Goal: Task Accomplishment & Management: Manage account settings

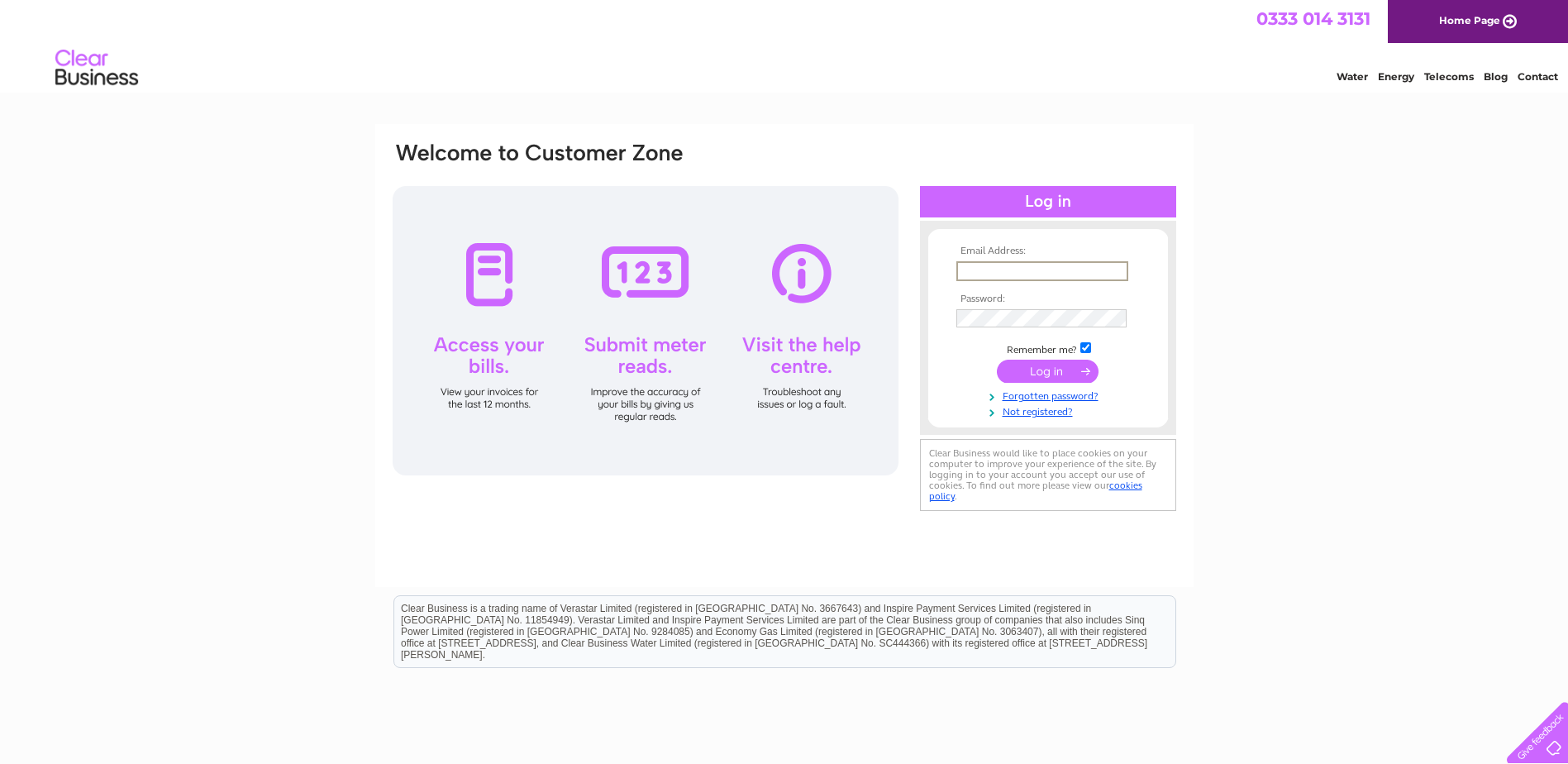
click at [1030, 273] on input "text" at bounding box center [1043, 271] width 172 height 20
click at [1024, 272] on input "text" at bounding box center [1043, 271] width 172 height 20
click at [1034, 262] on input "text" at bounding box center [1043, 271] width 172 height 20
click at [1277, 249] on div "Email Address: Password:" at bounding box center [784, 497] width 1568 height 746
click at [993, 262] on input "text" at bounding box center [1042, 270] width 170 height 18
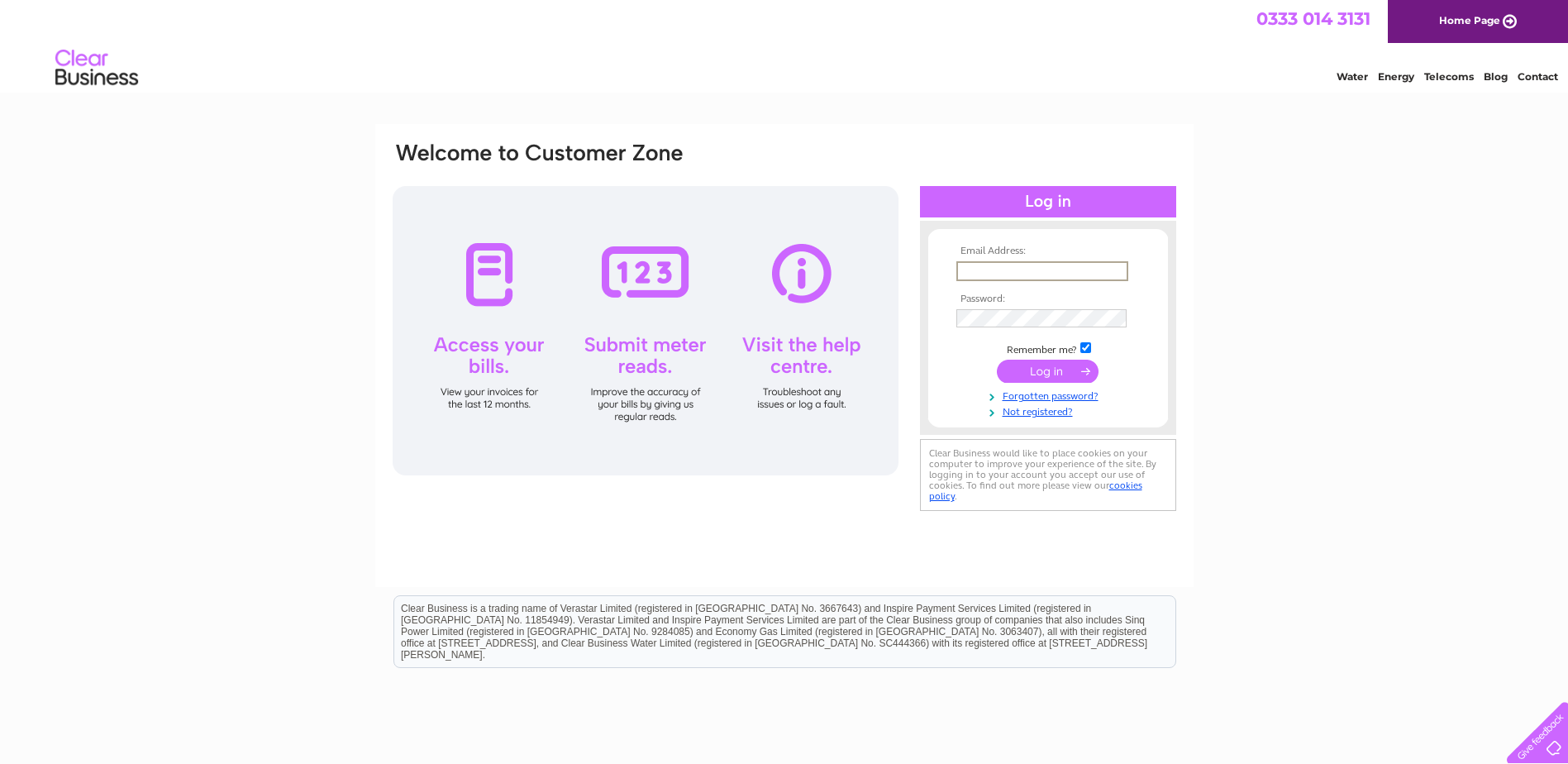
type input "[EMAIL_ADDRESS][DOMAIN_NAME]"
click at [1053, 370] on input "submit" at bounding box center [1047, 372] width 101 height 24
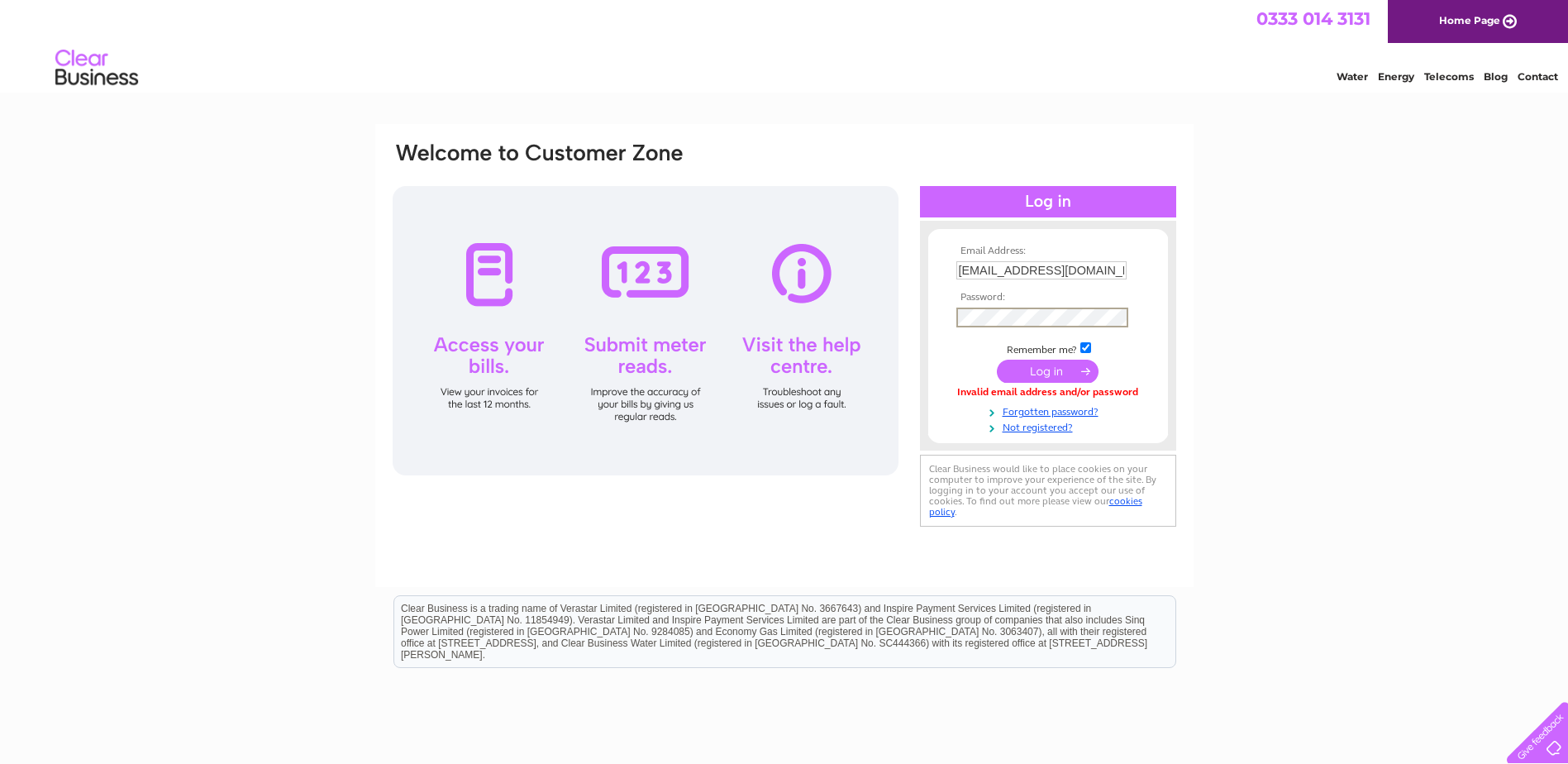
click at [1058, 276] on input "[EMAIL_ADDRESS][DOMAIN_NAME]" at bounding box center [1042, 270] width 170 height 18
click at [1376, 247] on div "Email Address: purchase.ledger@longlanedeliveries.co.uk Password:" at bounding box center [784, 497] width 1568 height 746
click at [996, 360] on input "submit" at bounding box center [1047, 372] width 101 height 24
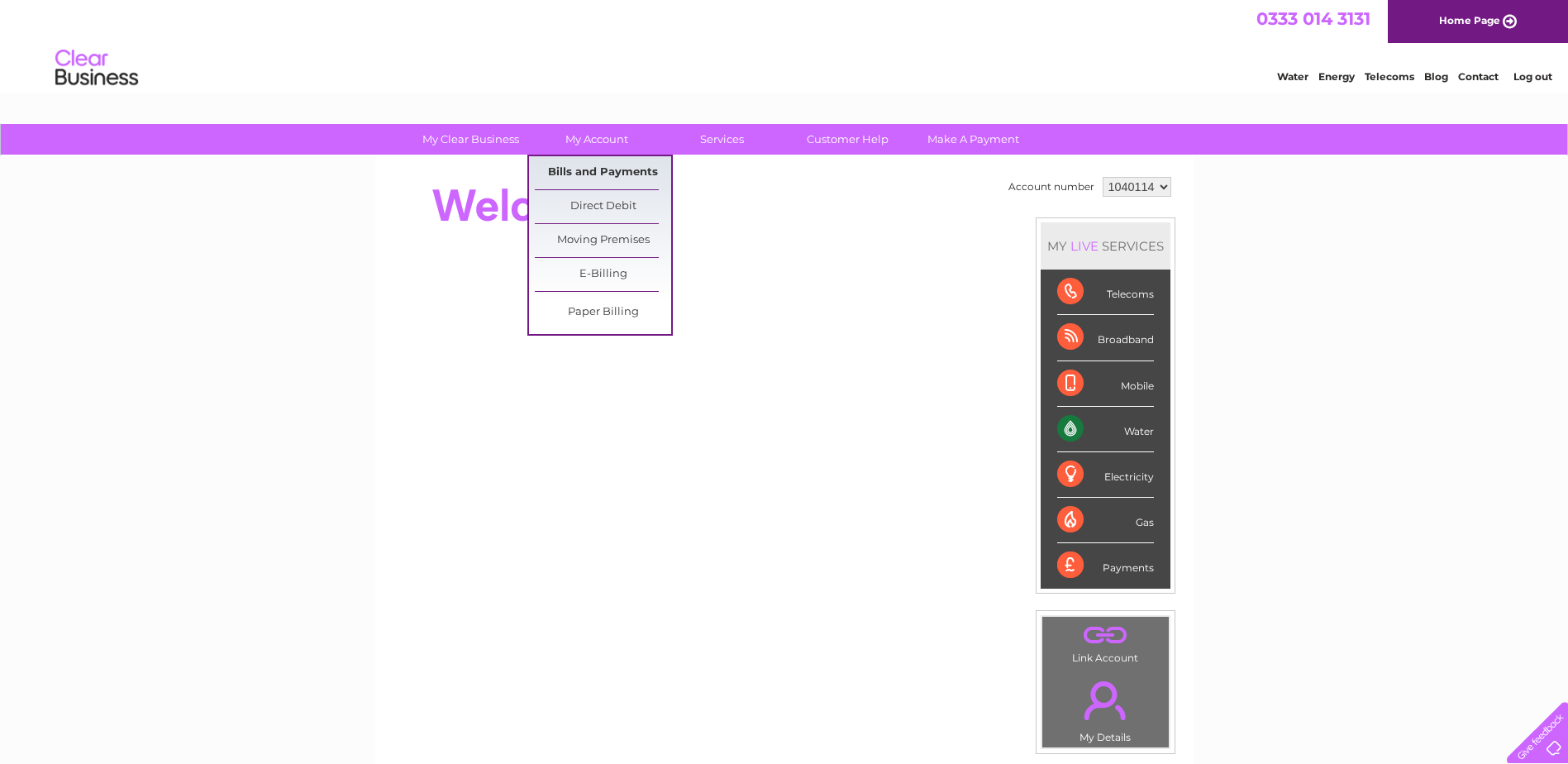
click at [600, 166] on link "Bills and Payments" at bounding box center [602, 172] width 137 height 33
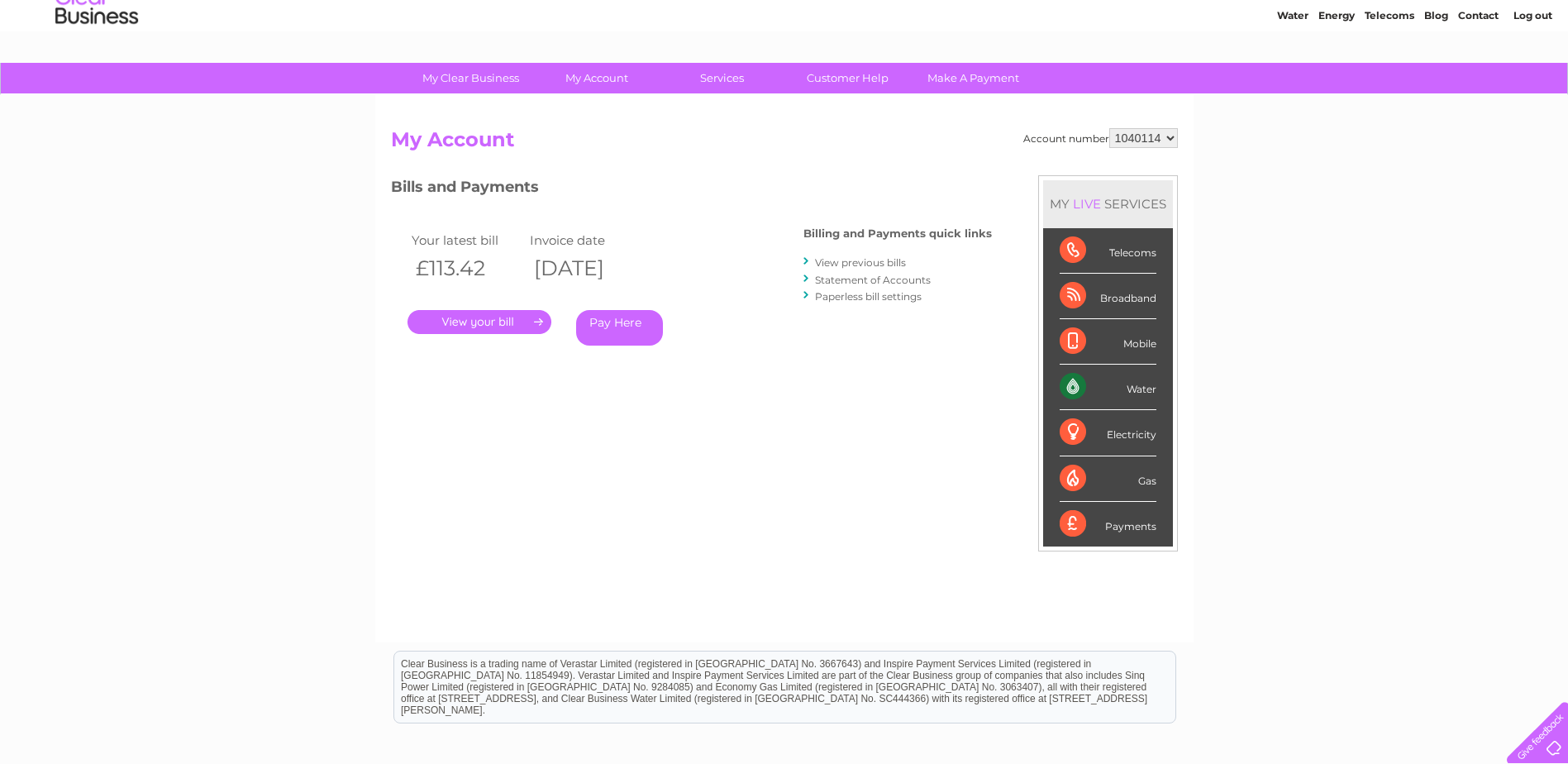
scroll to position [165, 0]
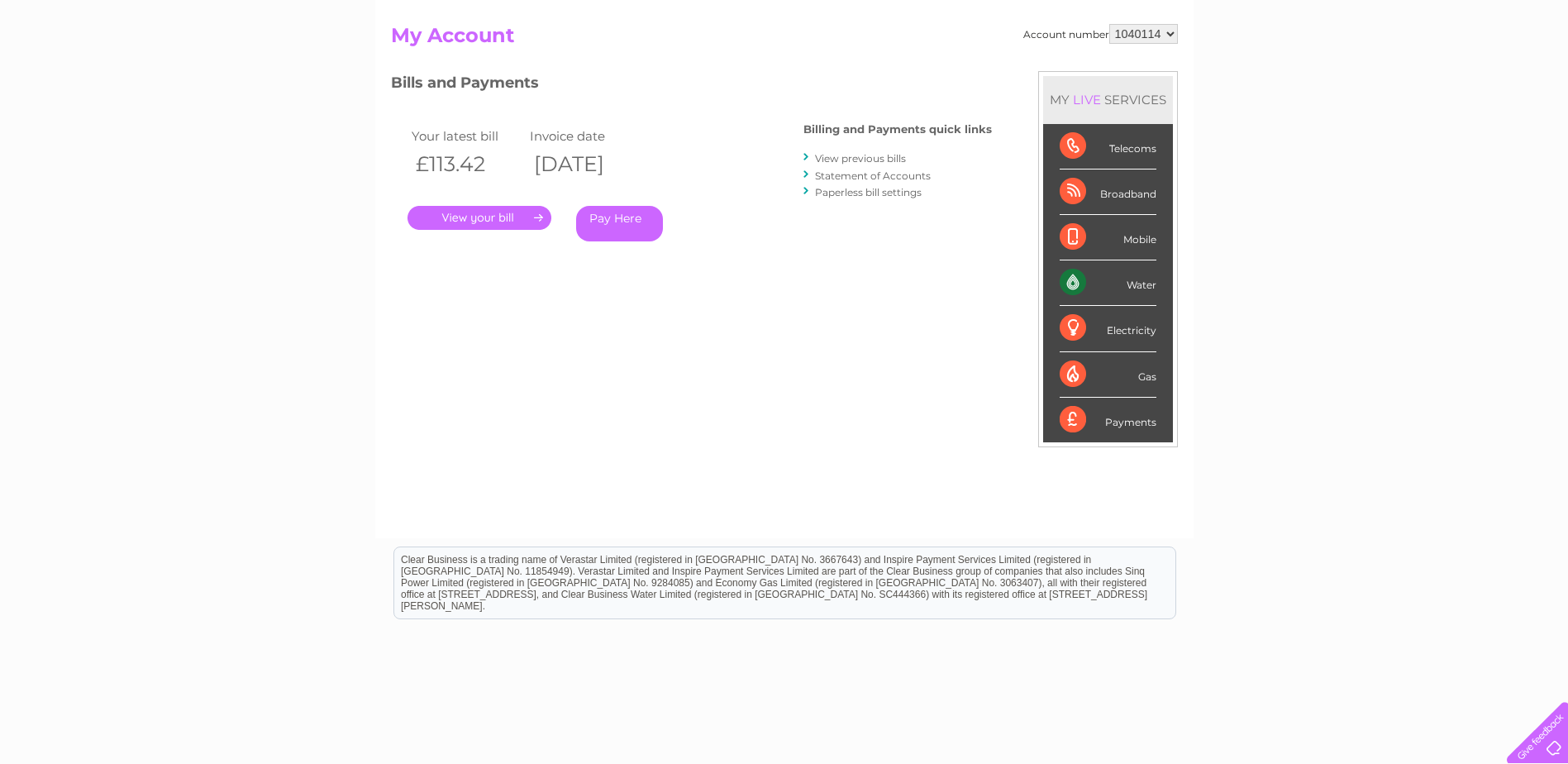
click at [501, 214] on link "." at bounding box center [479, 218] width 144 height 24
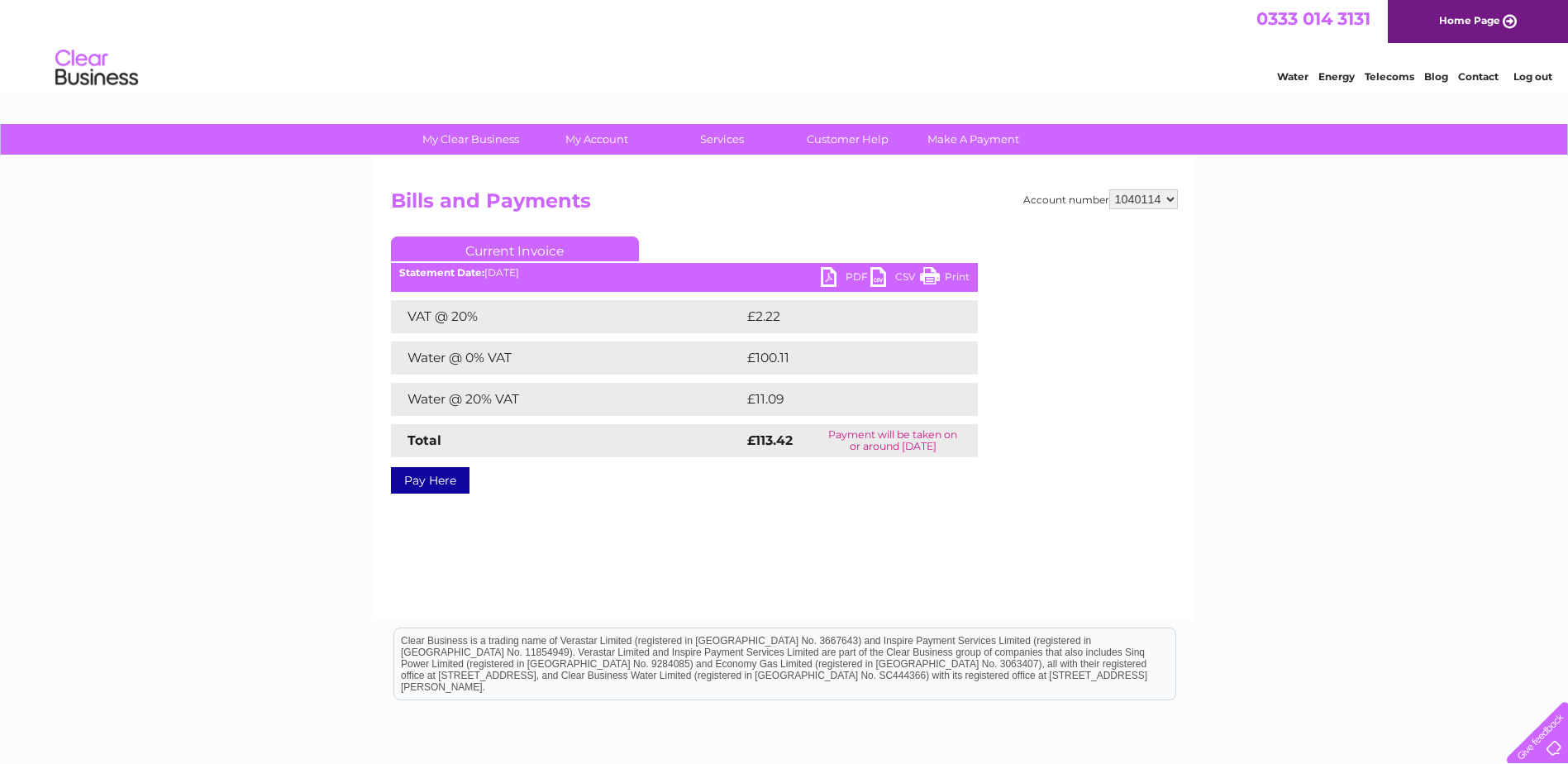
click at [823, 276] on link "PDF" at bounding box center [845, 279] width 50 height 24
